Goal: Task Accomplishment & Management: Manage account settings

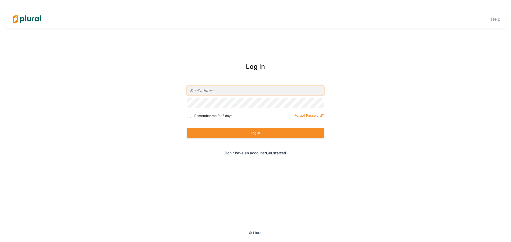
click at [250, 92] on input "email" at bounding box center [255, 90] width 137 height 9
click at [0, 0] on com-1password-button at bounding box center [0, 0] width 0 height 0
click at [240, 92] on input "afiegl" at bounding box center [255, 90] width 137 height 9
click at [326, 121] on div "Log In afiegl Remember me for 7 days Forgot Password? Log In Don't have an acco…" at bounding box center [255, 109] width 215 height 105
click at [238, 89] on input "afiegl" at bounding box center [255, 90] width 137 height 9
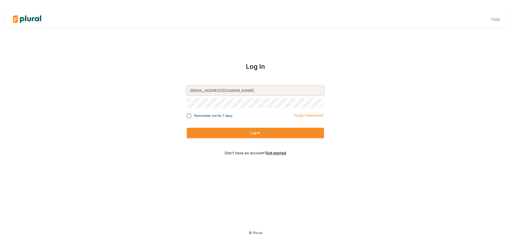
type input "afiegl@commoncause.org"
click at [256, 129] on button "Log In" at bounding box center [255, 133] width 137 height 10
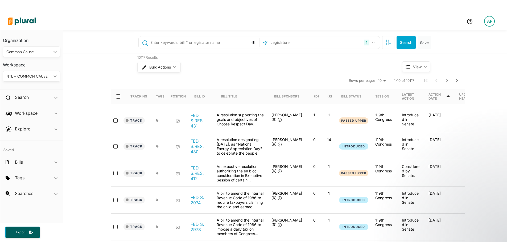
click at [43, 76] on div "NTL - COMMON CAUSE" at bounding box center [28, 77] width 45 height 6
click at [53, 52] on icon "ic_keyboard_arrow_down" at bounding box center [53, 52] width 5 height 2
click at [32, 66] on div "Personal" at bounding box center [26, 64] width 39 height 5
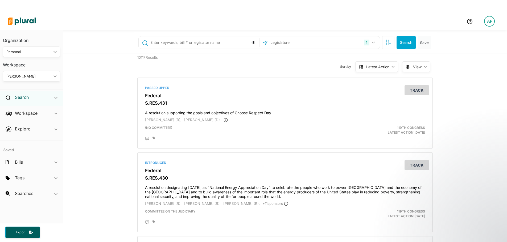
click at [29, 97] on h2 "Search" at bounding box center [22, 97] width 14 height 6
click at [186, 46] on input "text" at bounding box center [204, 43] width 108 height 10
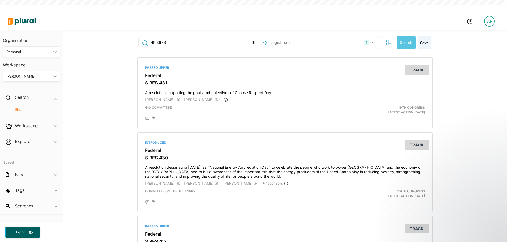
scroll to position [13, 0]
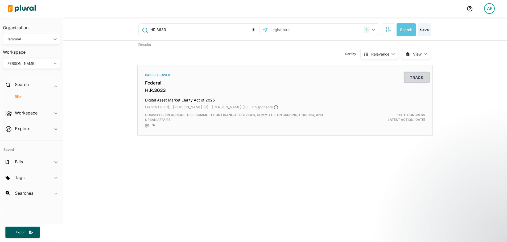
click at [410, 78] on button "Track" at bounding box center [416, 78] width 24 height 10
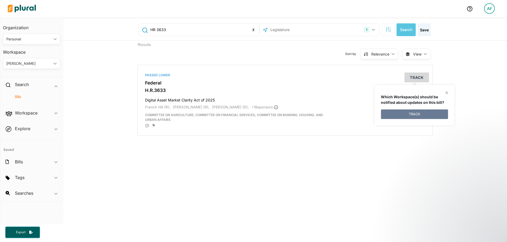
click at [398, 115] on button "TRACK" at bounding box center [414, 115] width 67 height 10
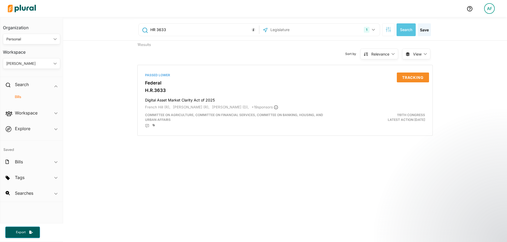
drag, startPoint x: 166, startPoint y: 30, endPoint x: 155, endPoint y: 29, distance: 11.3
click at [155, 29] on input "HR 3633" at bounding box center [204, 30] width 108 height 10
click at [404, 31] on button "Search" at bounding box center [406, 29] width 19 height 13
click at [410, 79] on button "Track" at bounding box center [416, 78] width 24 height 10
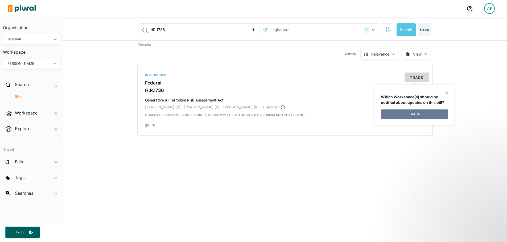
click at [417, 113] on button "TRACK" at bounding box center [414, 115] width 67 height 10
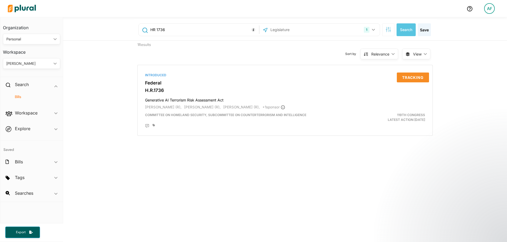
drag, startPoint x: 171, startPoint y: 30, endPoint x: 135, endPoint y: 31, distance: 35.7
click at [135, 31] on div "HR 1736 1 US Congress Alabama Alaska Arizona Arkansas California Colorado Conne…" at bounding box center [285, 29] width 303 height 21
click at [412, 78] on button "Track" at bounding box center [416, 78] width 24 height 10
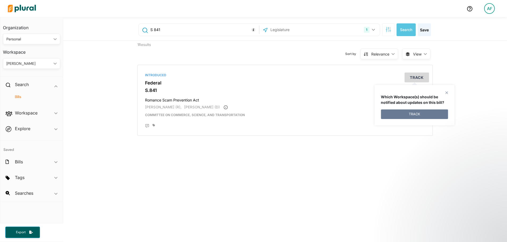
click at [412, 114] on button "TRACK" at bounding box center [414, 115] width 67 height 10
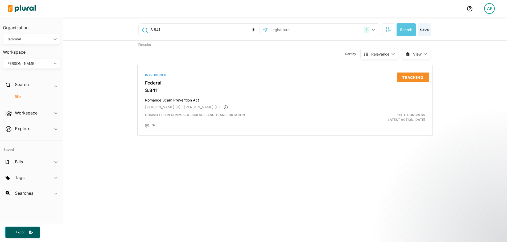
drag, startPoint x: 159, startPoint y: 28, endPoint x: 152, endPoint y: 29, distance: 7.2
click at [152, 29] on input "S 841" at bounding box center [204, 30] width 108 height 10
click at [417, 79] on button "Track" at bounding box center [416, 78] width 24 height 10
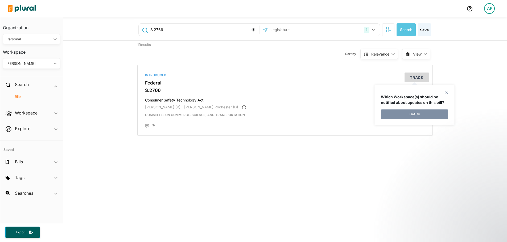
click at [160, 27] on input "S 2766" at bounding box center [204, 30] width 108 height 10
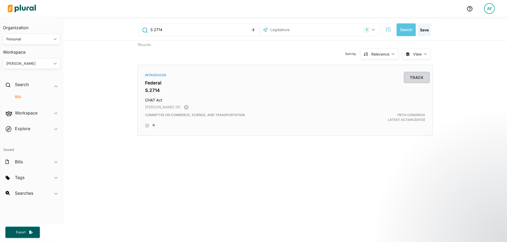
click at [409, 80] on button "Track" at bounding box center [416, 78] width 24 height 10
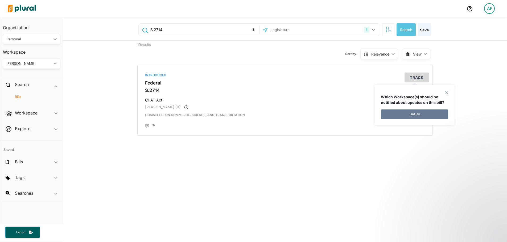
click at [412, 116] on button "TRACK" at bounding box center [414, 115] width 67 height 10
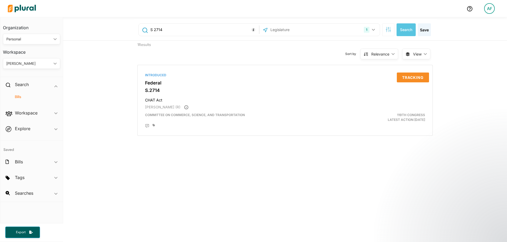
click at [162, 31] on input "S 2714" at bounding box center [204, 30] width 108 height 10
drag, startPoint x: 161, startPoint y: 31, endPoint x: 151, endPoint y: 31, distance: 9.8
click at [151, 31] on input "S 2740" at bounding box center [204, 30] width 108 height 10
click at [151, 31] on input "S 407" at bounding box center [204, 30] width 108 height 10
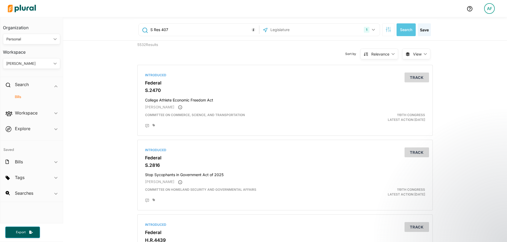
drag, startPoint x: 171, startPoint y: 27, endPoint x: 126, endPoint y: 39, distance: 47.4
click at [126, 39] on div "S Res 407 1 US Congress Alabama Alaska Arizona Arkansas California Colorado Con…" at bounding box center [285, 29] width 444 height 24
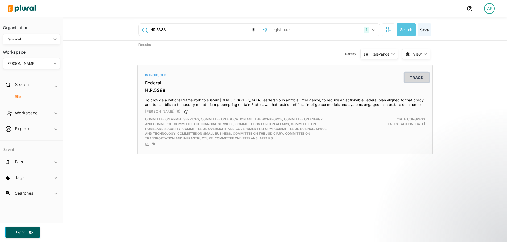
click at [413, 78] on button "Track" at bounding box center [416, 78] width 24 height 10
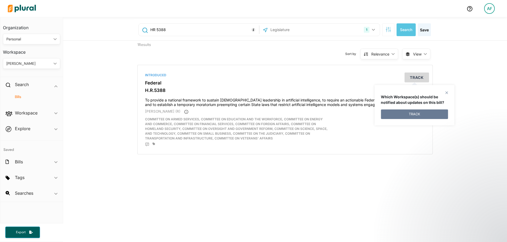
click at [426, 113] on button "TRACK" at bounding box center [414, 115] width 67 height 10
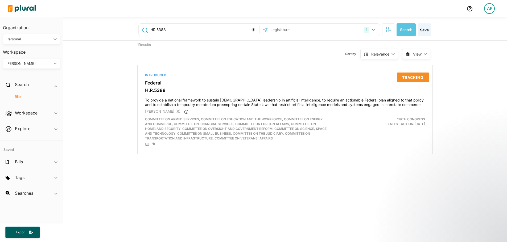
click at [162, 31] on input "HR 5388" at bounding box center [204, 30] width 108 height 10
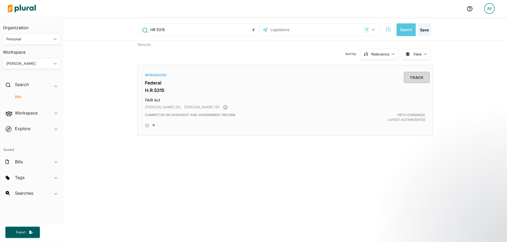
click at [410, 81] on button "Track" at bounding box center [416, 78] width 24 height 10
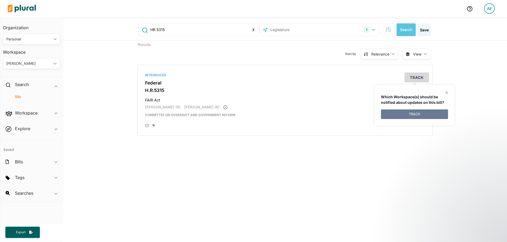
click at [393, 115] on button "TRACK" at bounding box center [414, 115] width 67 height 10
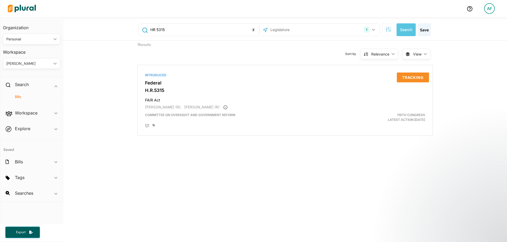
click at [163, 31] on input "HR 5315" at bounding box center [204, 30] width 108 height 10
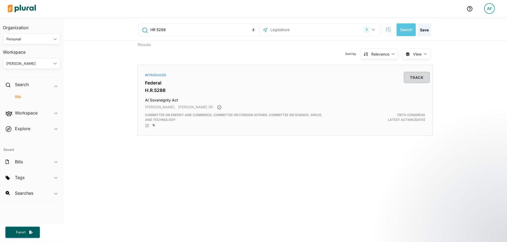
click at [416, 77] on button "Track" at bounding box center [416, 78] width 24 height 10
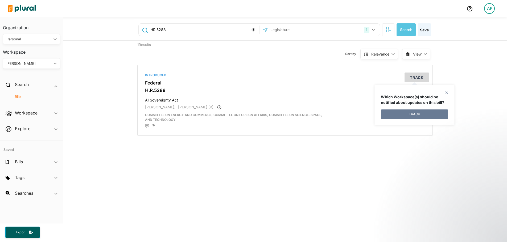
click at [410, 114] on button "TRACK" at bounding box center [414, 115] width 67 height 10
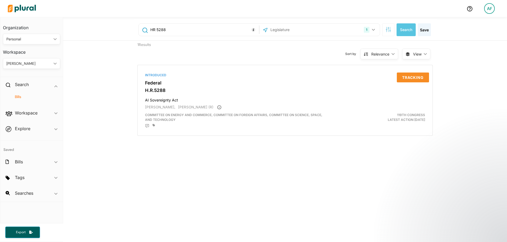
click at [165, 31] on input "HR 5288" at bounding box center [204, 30] width 108 height 10
click at [416, 80] on button "Track" at bounding box center [416, 78] width 24 height 10
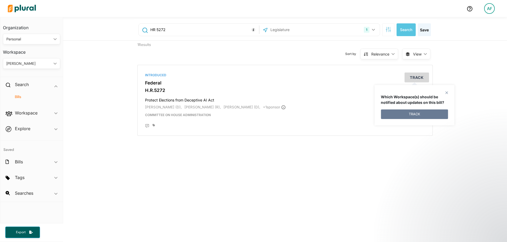
click at [417, 115] on button "TRACK" at bounding box center [414, 115] width 67 height 10
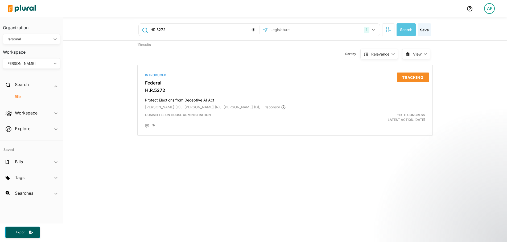
click at [162, 28] on input "HR 5272" at bounding box center [204, 30] width 108 height 10
click at [163, 30] on input "HR 5272" at bounding box center [204, 30] width 108 height 10
click at [408, 80] on button "Track" at bounding box center [416, 78] width 24 height 10
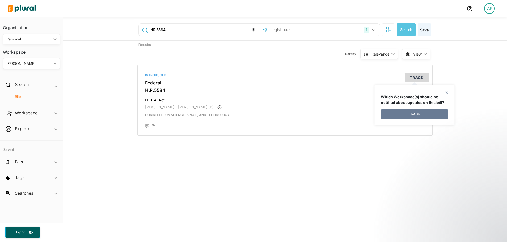
click at [410, 116] on button "TRACK" at bounding box center [414, 115] width 67 height 10
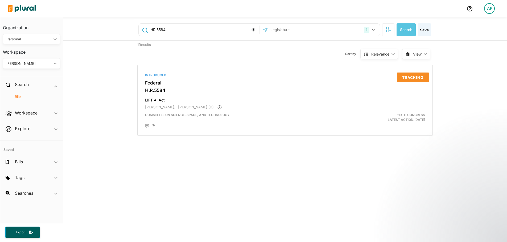
click at [164, 31] on input "HR 5584" at bounding box center [204, 30] width 108 height 10
click at [415, 75] on button "Track" at bounding box center [416, 78] width 24 height 10
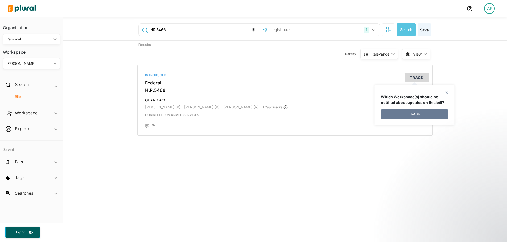
click at [415, 114] on button "TRACK" at bounding box center [414, 115] width 67 height 10
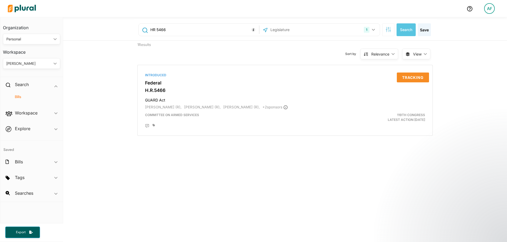
click at [161, 30] on input "HR 5466" at bounding box center [204, 30] width 108 height 10
click at [405, 81] on button "Tracking" at bounding box center [413, 78] width 32 height 10
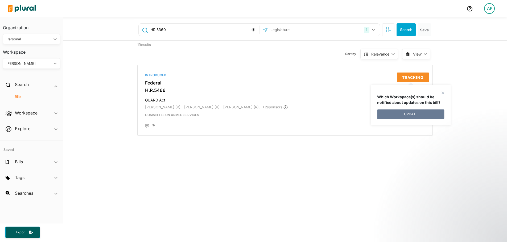
click at [418, 113] on button "UPDATE" at bounding box center [410, 115] width 67 height 10
click at [157, 30] on input "HR 5360" at bounding box center [204, 30] width 108 height 10
type input "HR 5215"
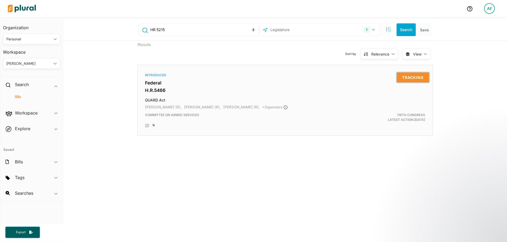
click at [408, 79] on button "Tracking" at bounding box center [413, 78] width 32 height 10
click at [332, 93] on h3 "H.R.5466" at bounding box center [285, 90] width 280 height 5
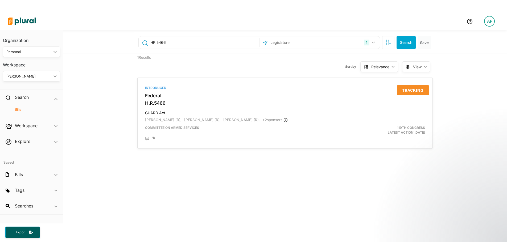
scroll to position [13, 0]
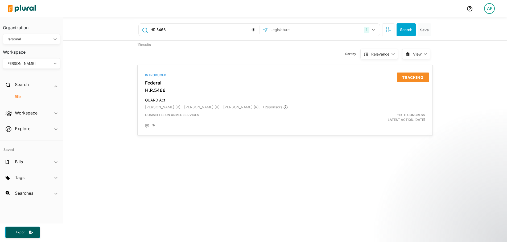
click at [163, 31] on input "HR 5466" at bounding box center [204, 30] width 108 height 10
click at [408, 76] on button "Track" at bounding box center [416, 78] width 24 height 10
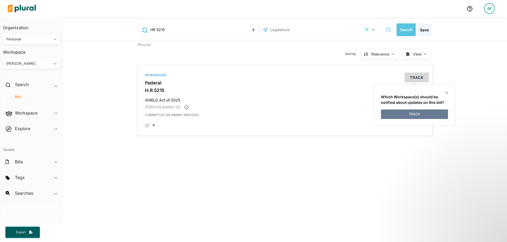
click at [399, 115] on button "TRACK" at bounding box center [414, 115] width 67 height 10
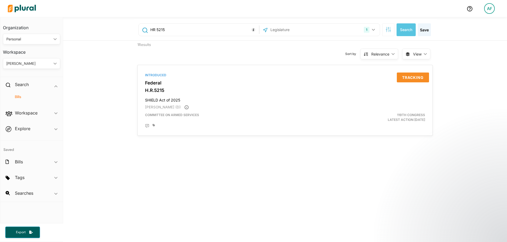
click at [160, 31] on input "HR 5215" at bounding box center [204, 30] width 108 height 10
click at [414, 78] on button "Track" at bounding box center [416, 78] width 24 height 10
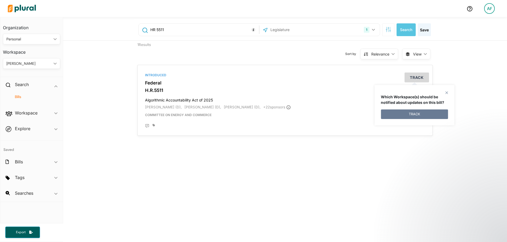
click at [414, 115] on button "TRACK" at bounding box center [414, 115] width 67 height 10
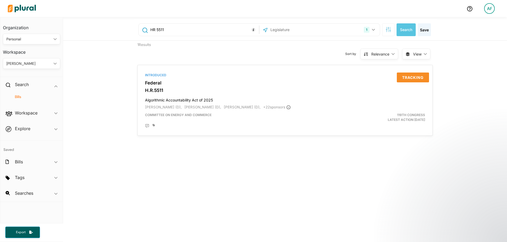
drag, startPoint x: 150, startPoint y: 26, endPoint x: 155, endPoint y: 28, distance: 6.1
click at [152, 27] on input "HR 5511" at bounding box center [204, 30] width 108 height 10
click at [158, 30] on input "HR 5511" at bounding box center [204, 30] width 108 height 10
click at [416, 75] on button "Track" at bounding box center [416, 78] width 24 height 10
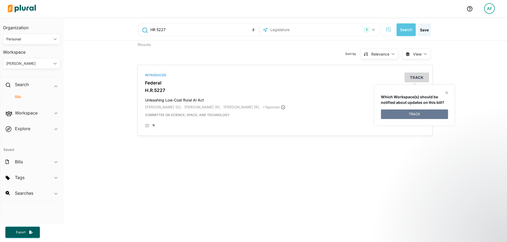
click at [411, 114] on button "TRACK" at bounding box center [414, 115] width 67 height 10
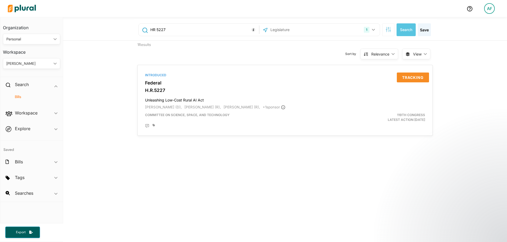
click at [159, 29] on input "HR 5227" at bounding box center [204, 30] width 108 height 10
click at [411, 76] on button "Track" at bounding box center [416, 78] width 24 height 10
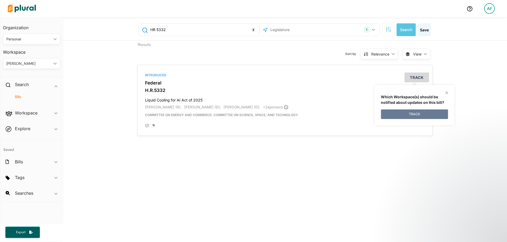
click at [409, 116] on button "TRACK" at bounding box center [414, 115] width 67 height 10
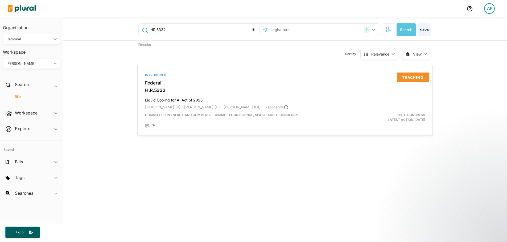
click at [159, 32] on input "HR 5332" at bounding box center [204, 30] width 108 height 10
click at [411, 77] on button "Track" at bounding box center [416, 78] width 24 height 10
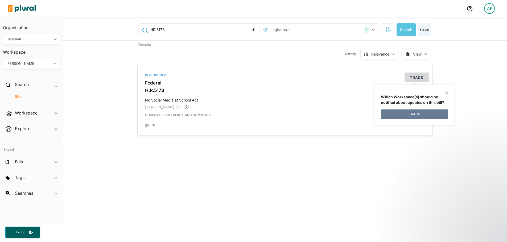
click at [411, 113] on button "TRACK" at bounding box center [414, 115] width 67 height 10
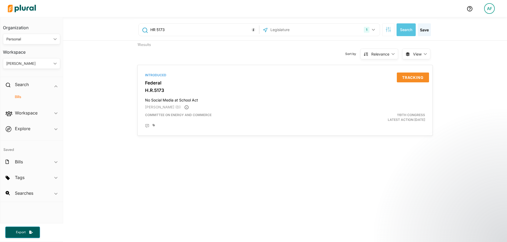
click at [159, 31] on input "HR 5173" at bounding box center [204, 30] width 108 height 10
type input "HR 5090"
click at [420, 77] on button "Track" at bounding box center [416, 78] width 24 height 10
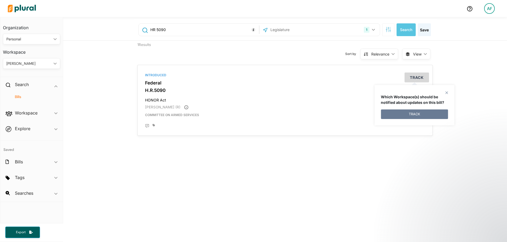
click at [413, 114] on button "TRACK" at bounding box center [414, 115] width 67 height 10
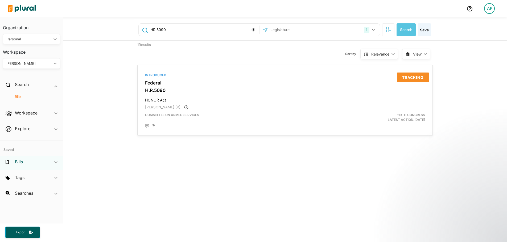
click at [19, 165] on h2 "Bills" at bounding box center [19, 162] width 8 height 6
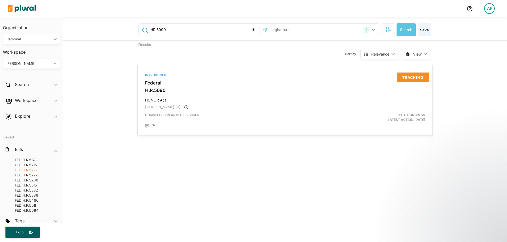
scroll to position [66, 0]
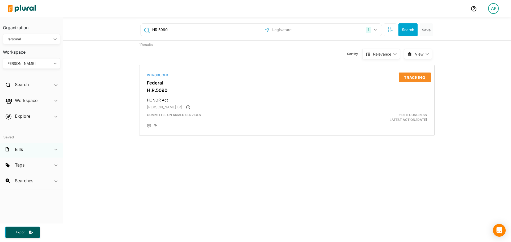
click at [44, 150] on div "Bills ic_keyboard_arrow_down" at bounding box center [31, 150] width 63 height 14
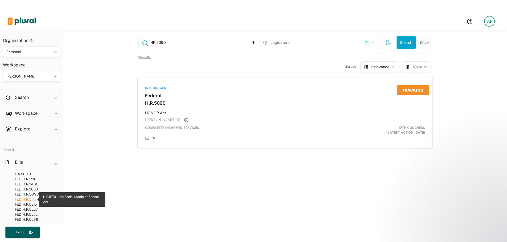
scroll to position [66, 0]
